Goal: Task Accomplishment & Management: Use online tool/utility

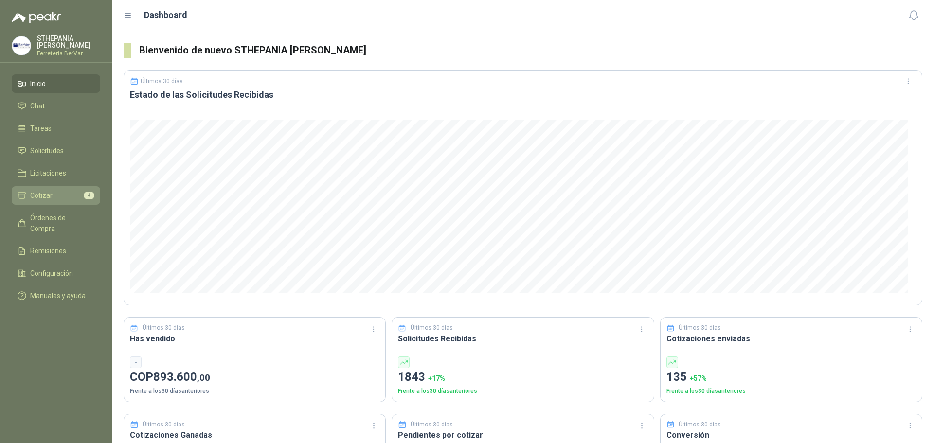
click at [61, 195] on li "Cotizar 4" at bounding box center [56, 195] width 77 height 11
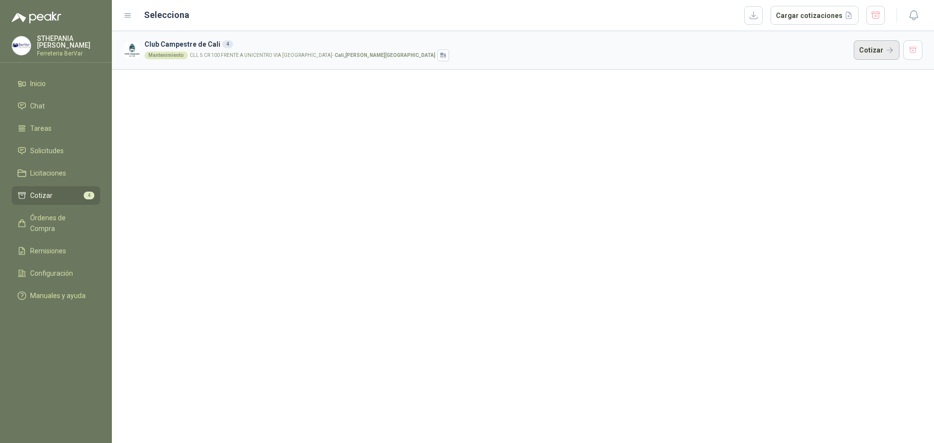
click at [871, 50] on button "Cotizar" at bounding box center [877, 49] width 46 height 19
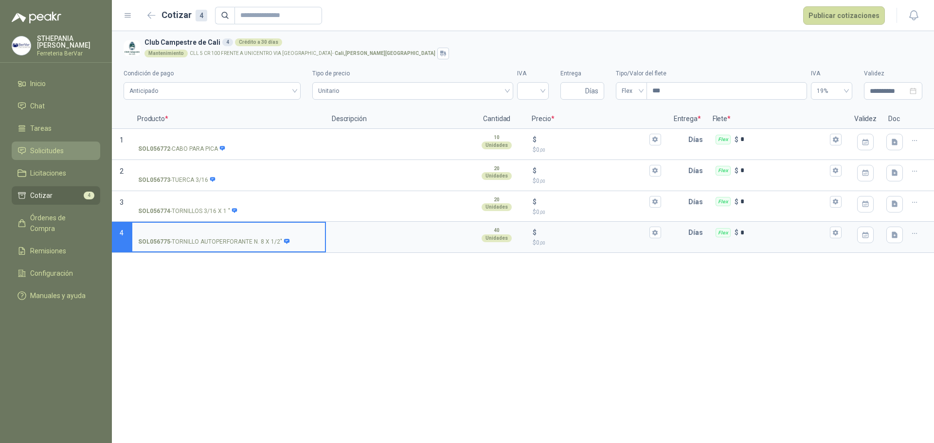
click at [52, 152] on span "Solicitudes" at bounding box center [47, 150] width 34 height 11
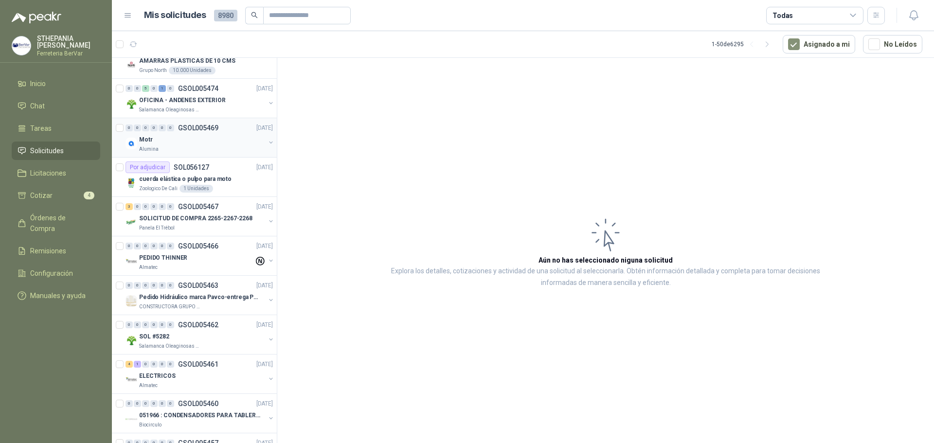
scroll to position [146, 0]
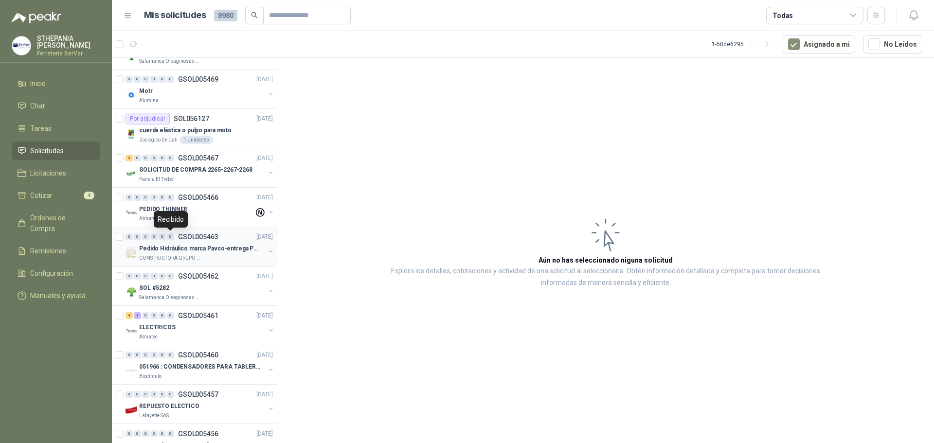
click at [12, 142] on link "Solicitudes" at bounding box center [56, 151] width 89 height 18
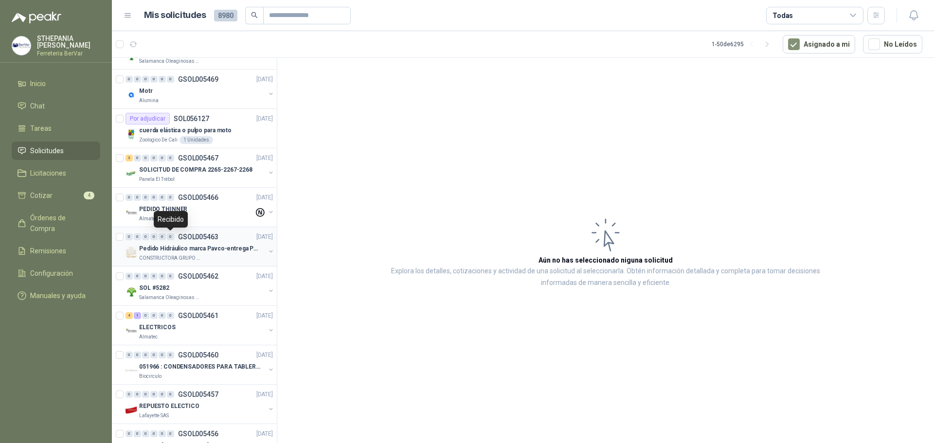
click at [12, 142] on link "Solicitudes" at bounding box center [56, 151] width 89 height 18
